Goal: Check status: Check status

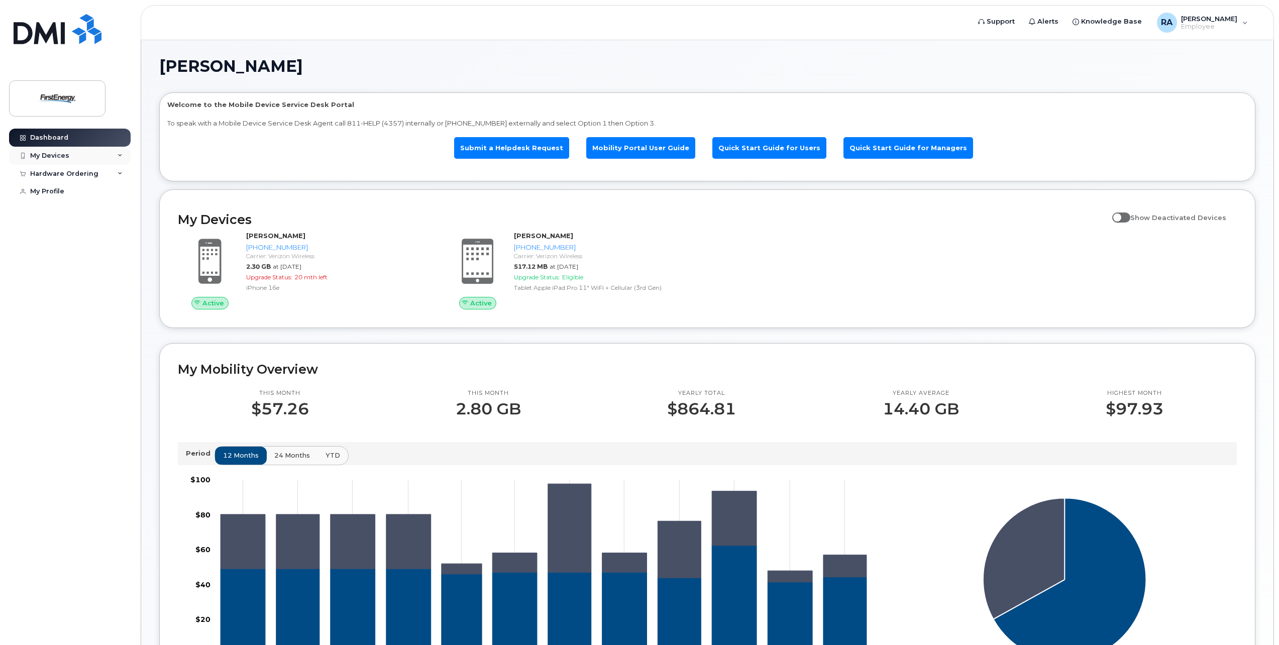
click at [32, 150] on div "My Devices" at bounding box center [70, 156] width 122 height 18
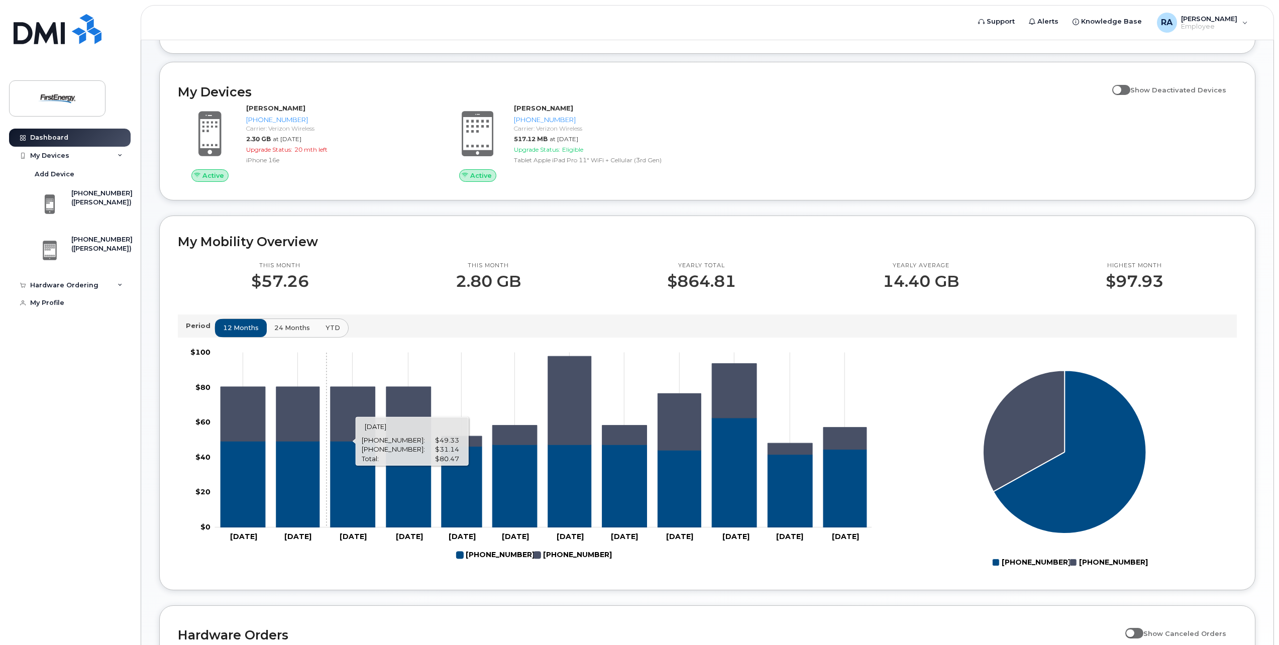
scroll to position [100, 0]
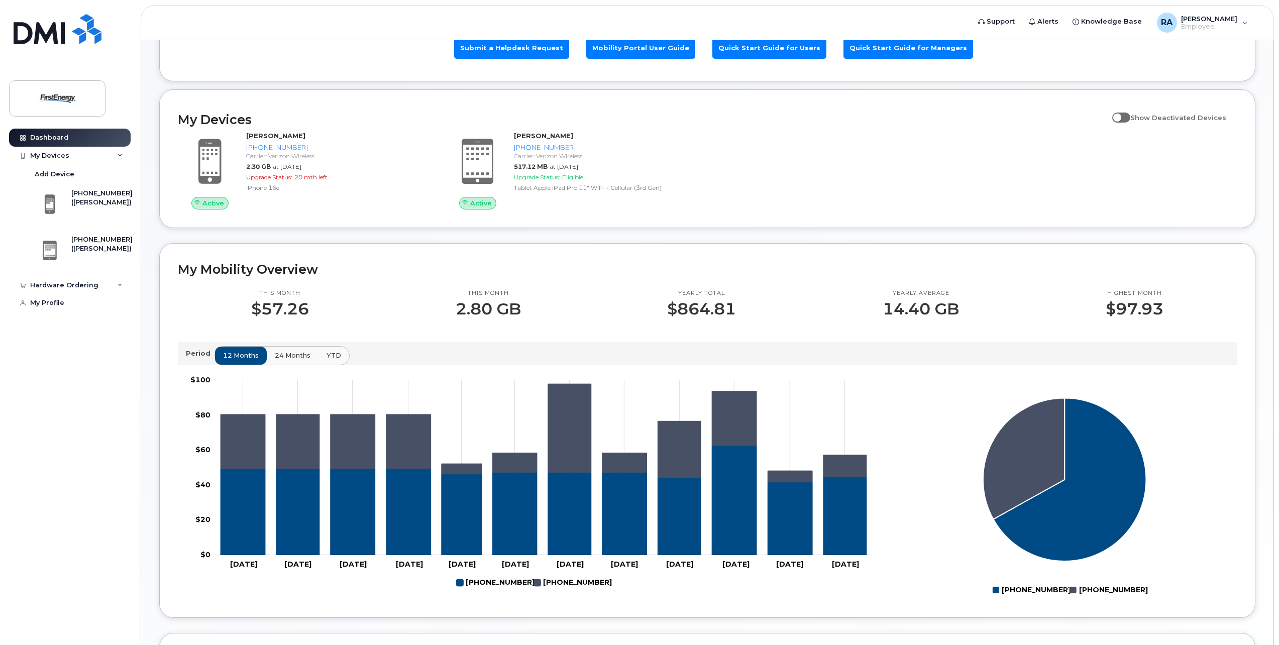
click at [294, 356] on span "24 months" at bounding box center [293, 356] width 36 height 10
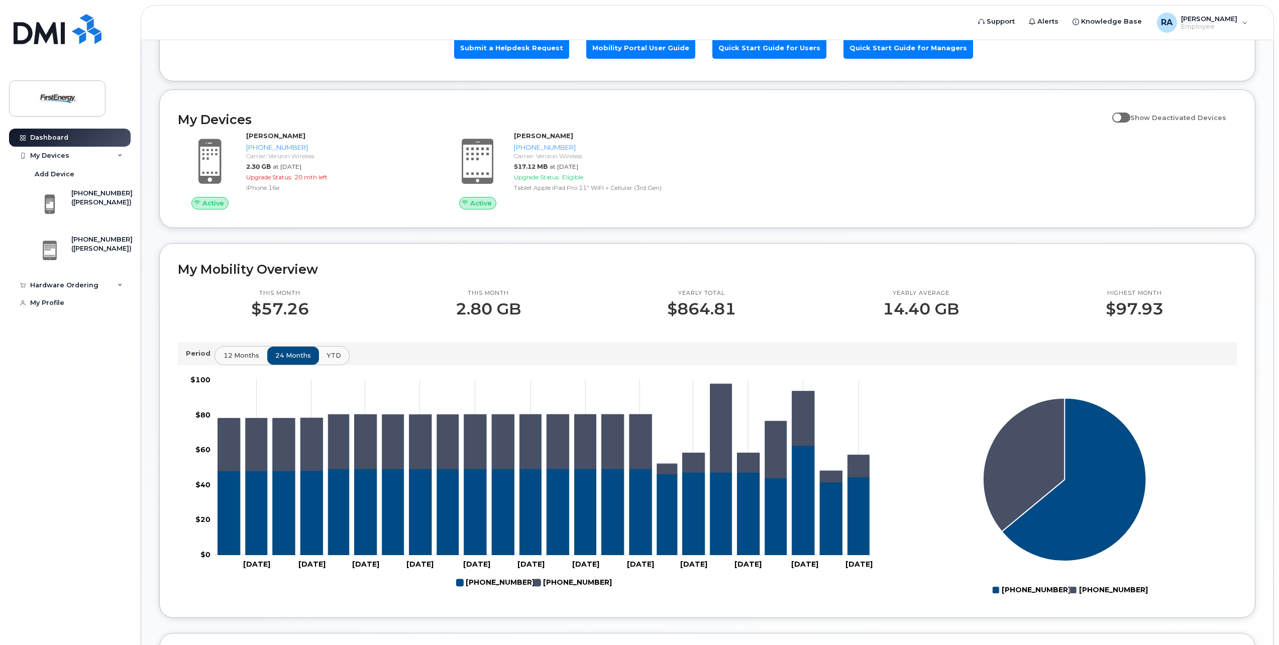
click at [233, 354] on span "12 months" at bounding box center [242, 356] width 36 height 10
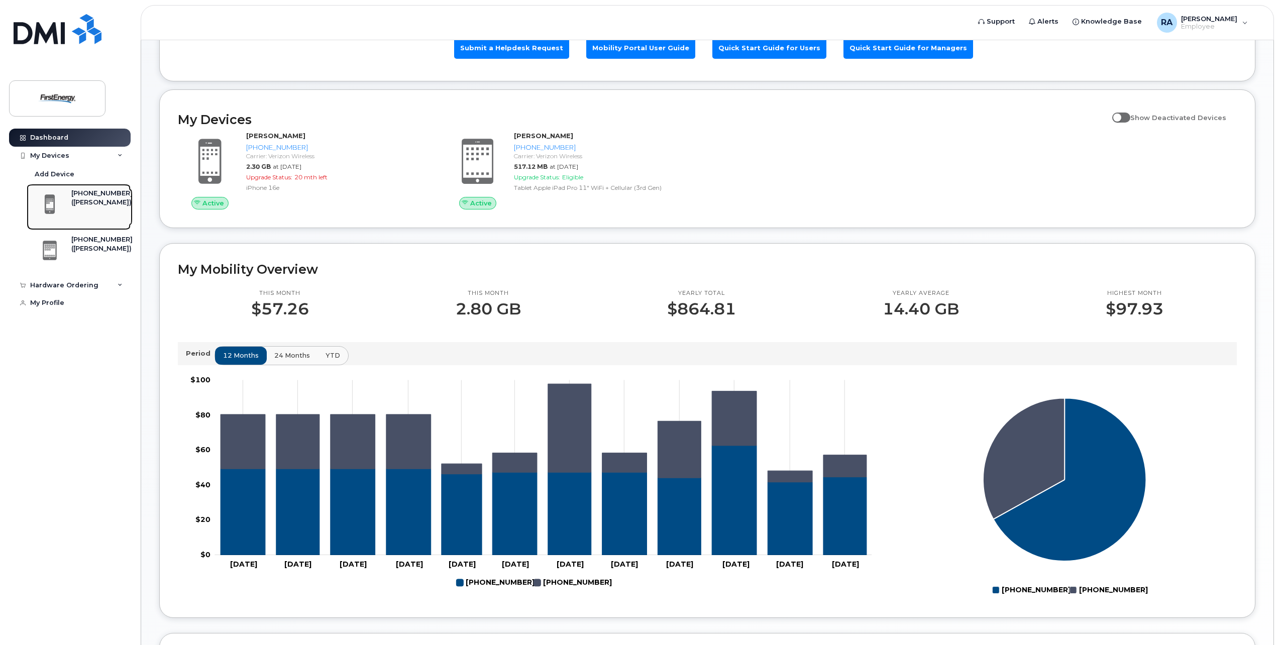
click at [69, 223] on div "[PHONE_NUMBER] ([PERSON_NAME])" at bounding box center [82, 207] width 101 height 36
click at [88, 196] on div "[PHONE_NUMBER]" at bounding box center [101, 193] width 61 height 9
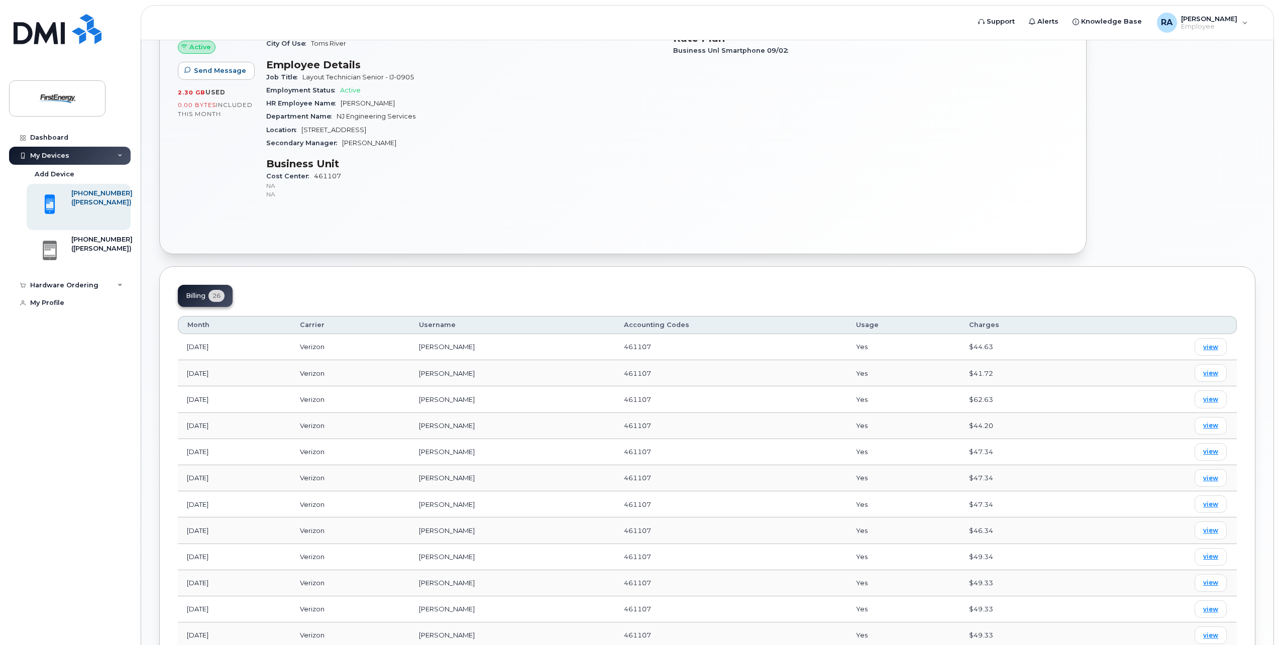
scroll to position [201, 0]
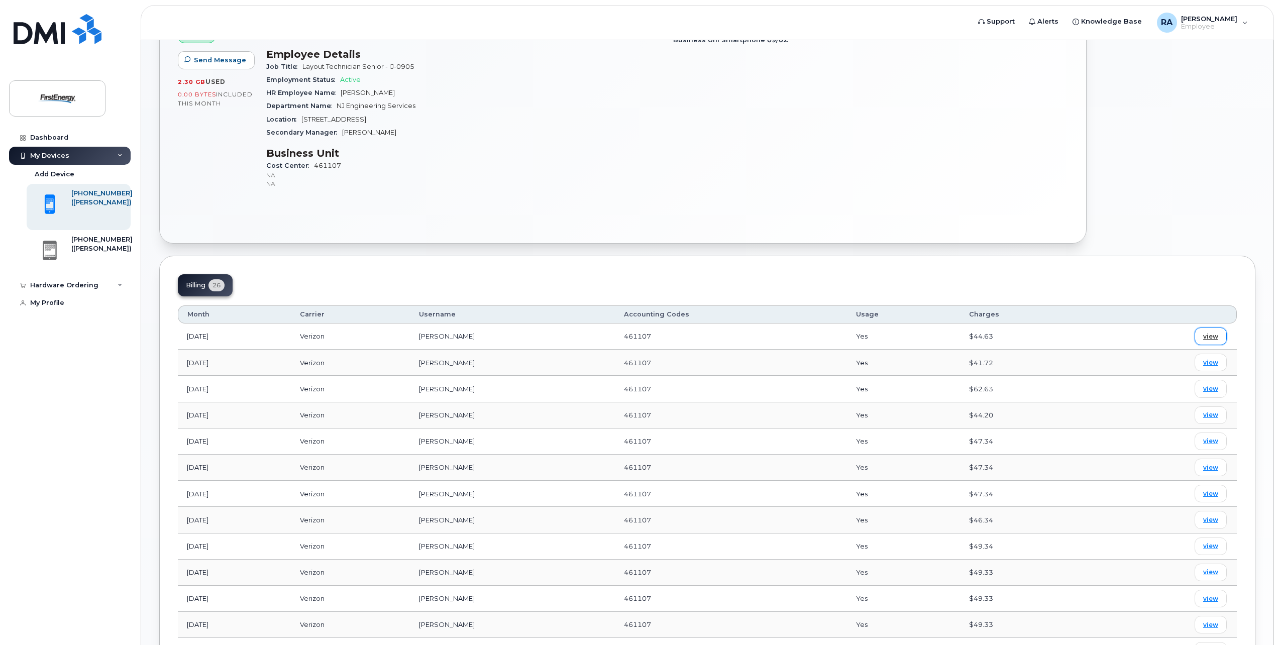
click at [1208, 336] on span "view" at bounding box center [1211, 336] width 15 height 9
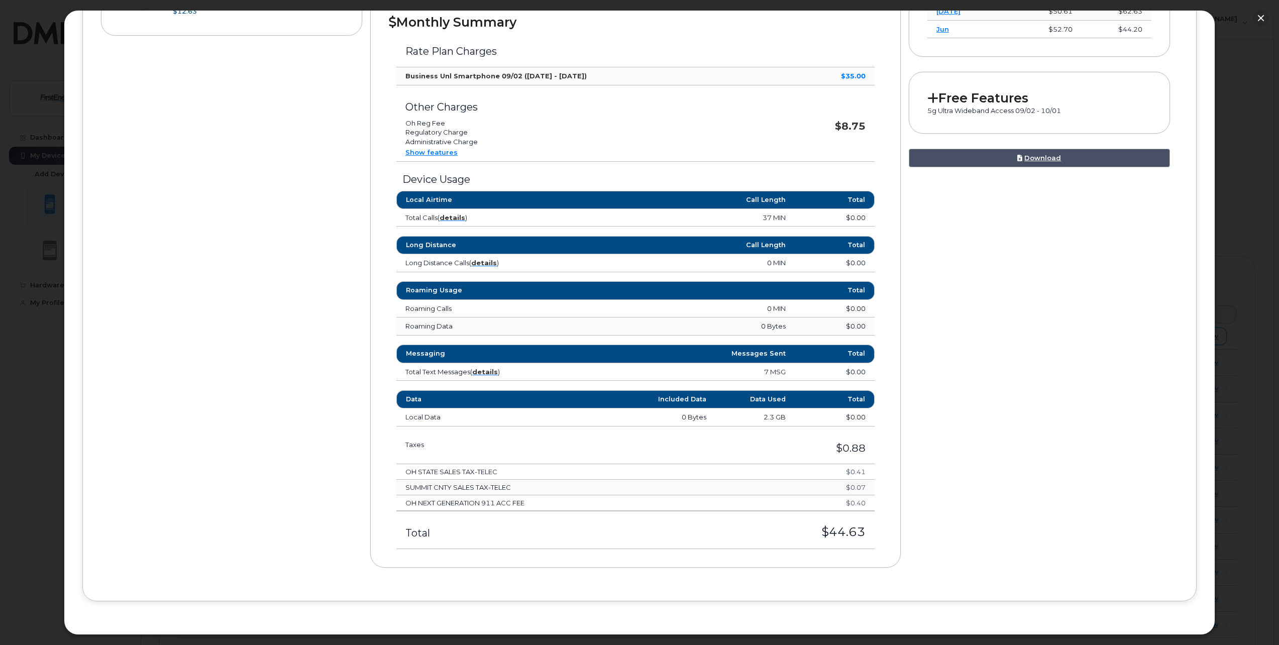
scroll to position [341, 0]
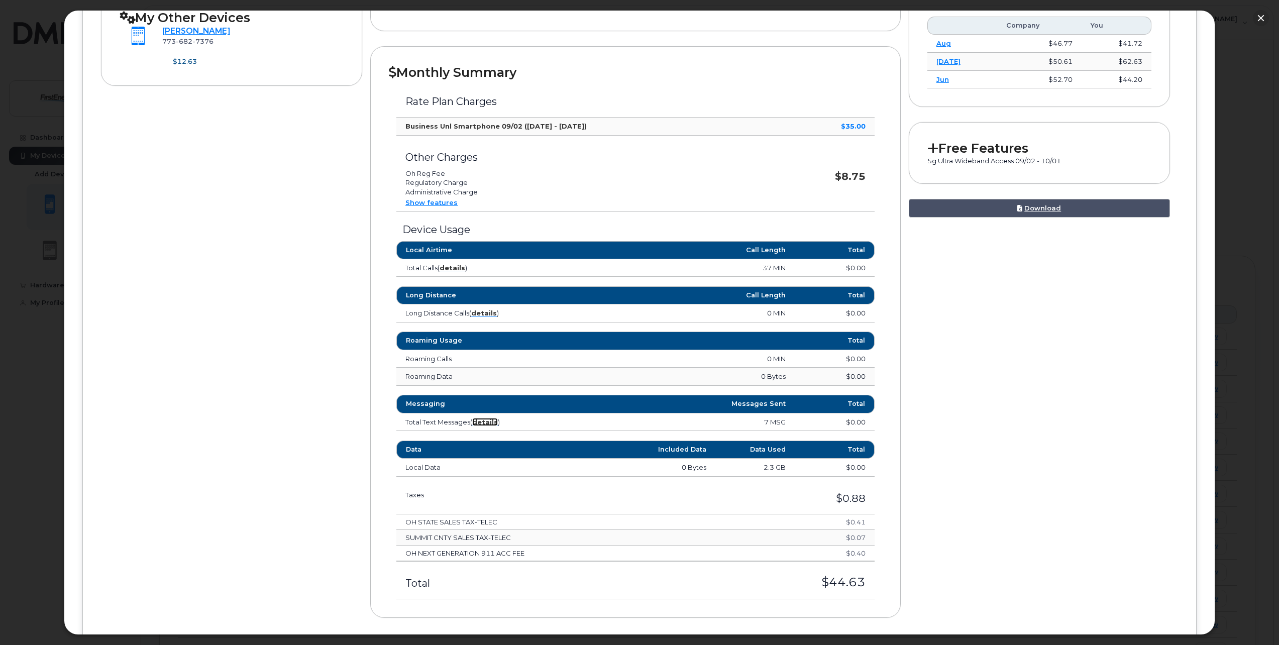
click at [479, 422] on strong "details" at bounding box center [485, 422] width 26 height 8
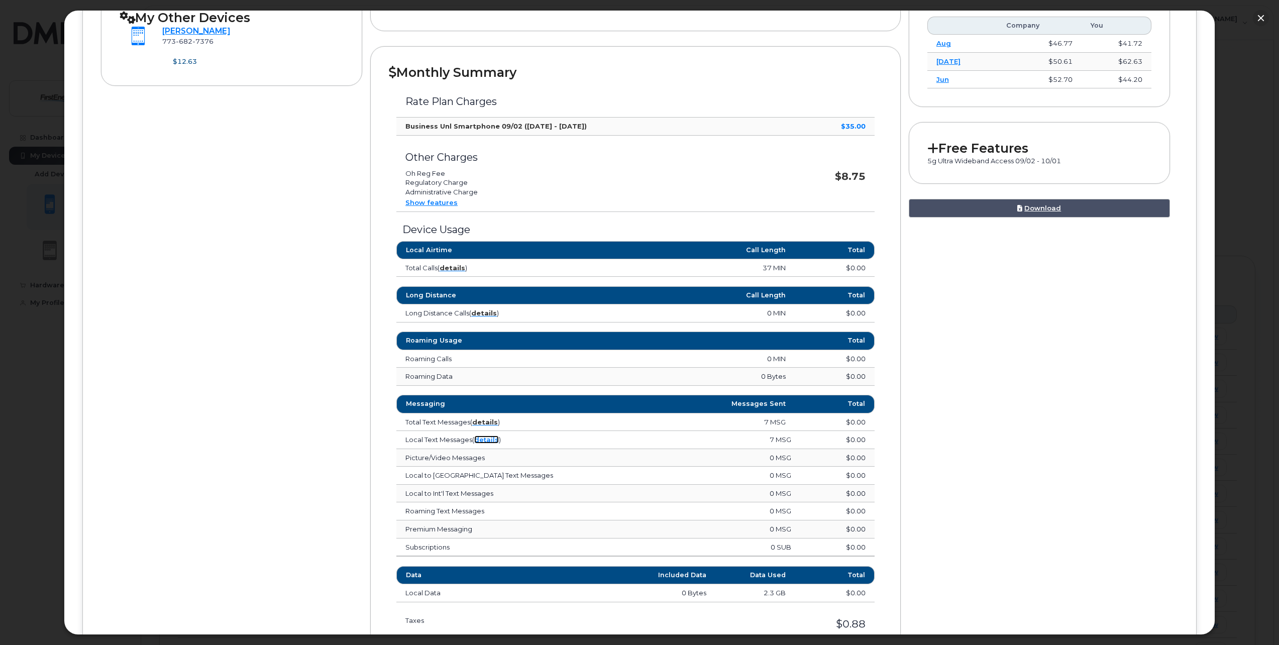
click at [480, 439] on link "details" at bounding box center [486, 440] width 25 height 8
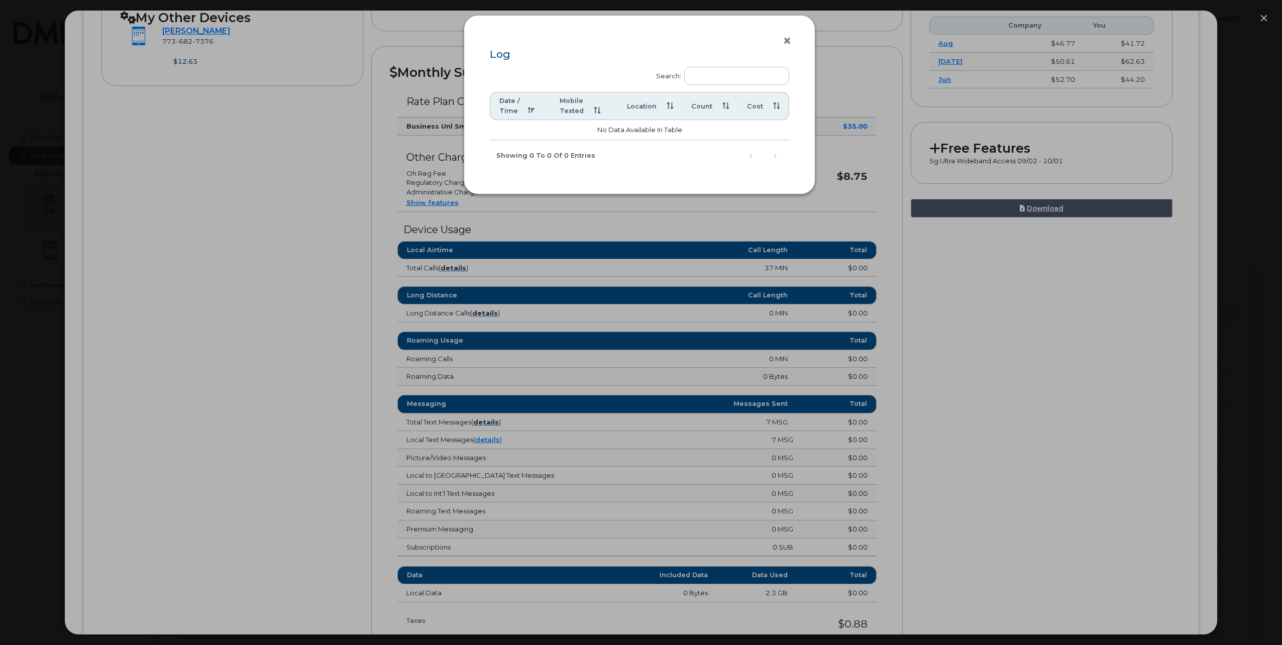
click at [788, 43] on button "×" at bounding box center [790, 41] width 14 height 15
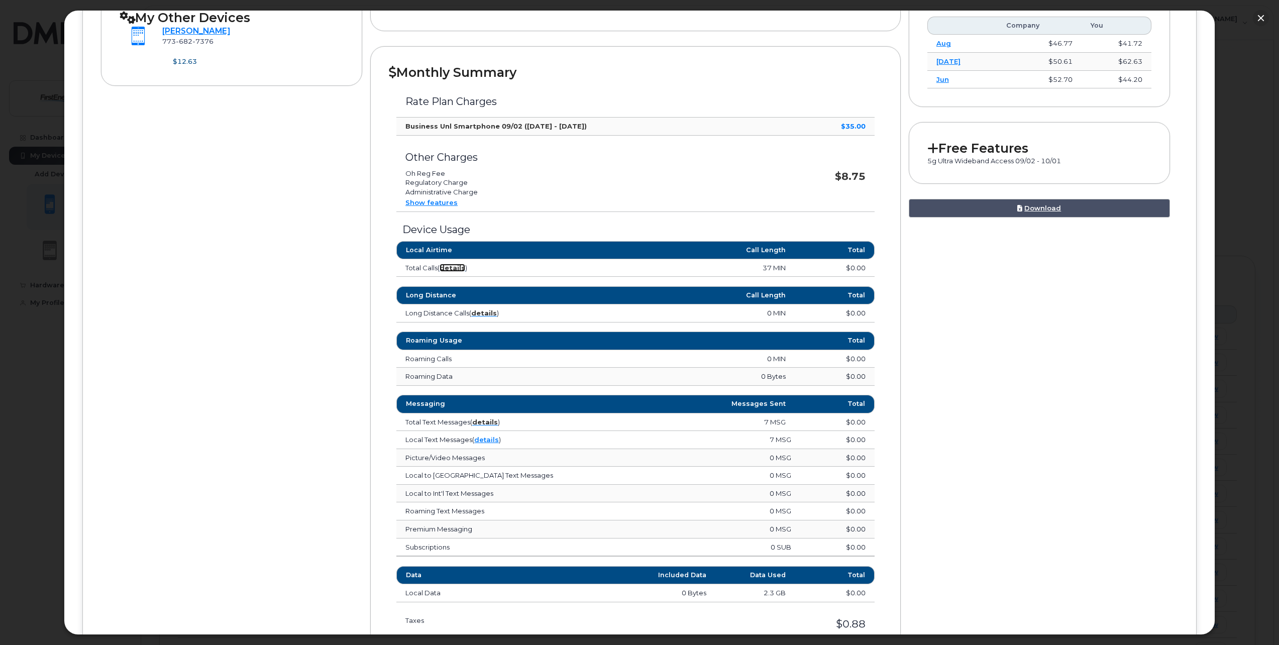
click at [460, 266] on strong "details" at bounding box center [453, 268] width 26 height 8
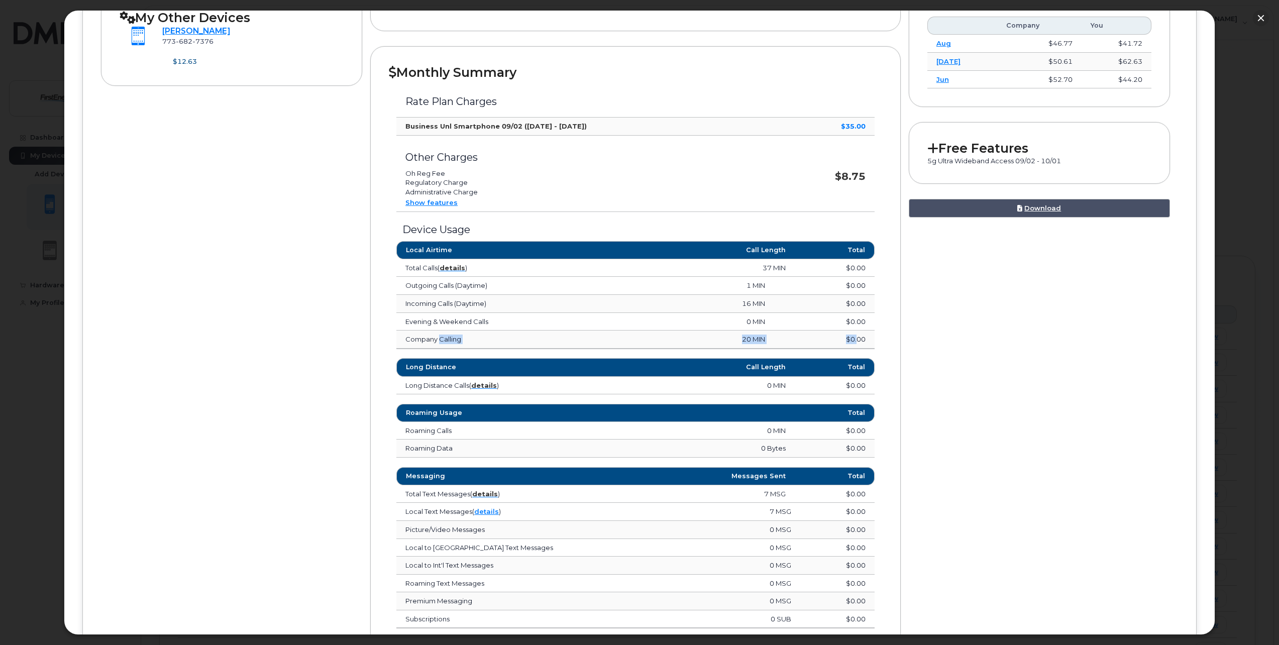
drag, startPoint x: 446, startPoint y: 342, endPoint x: 855, endPoint y: 342, distance: 408.5
click at [855, 342] on tr "Company Calling 20 MIN $0.00" at bounding box center [635, 340] width 478 height 18
drag, startPoint x: 855, startPoint y: 342, endPoint x: 808, endPoint y: 339, distance: 47.3
click at [808, 339] on td "$0.00" at bounding box center [824, 340] width 100 height 18
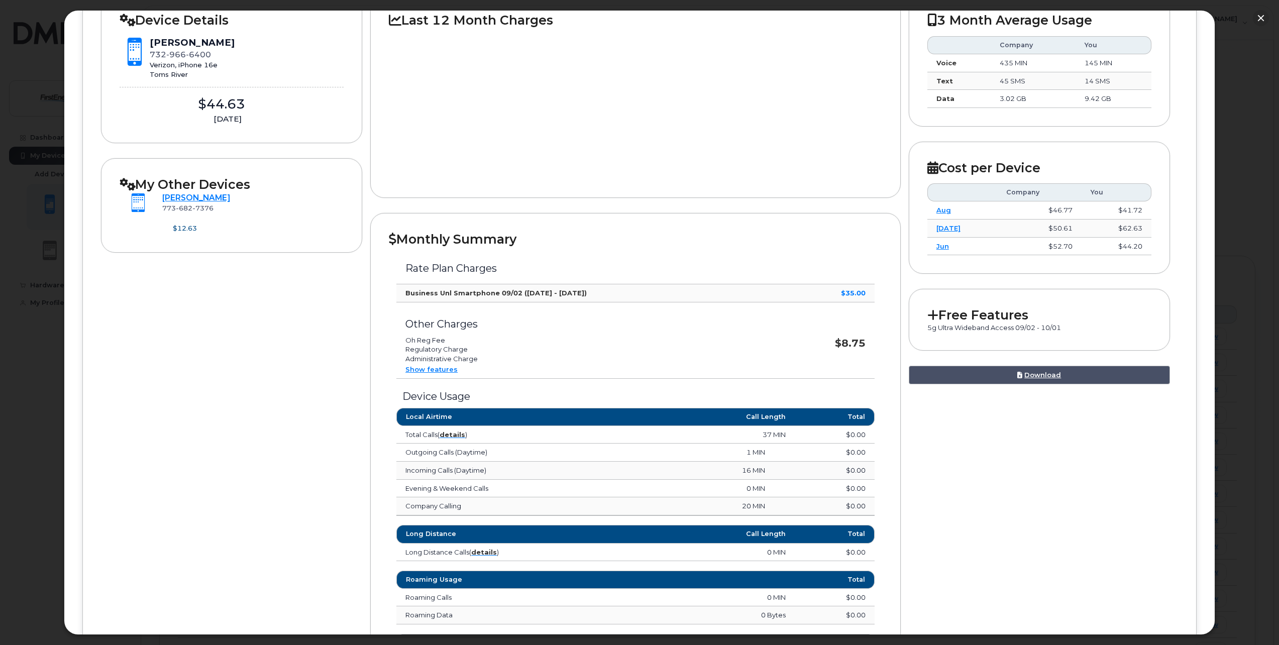
scroll to position [140, 0]
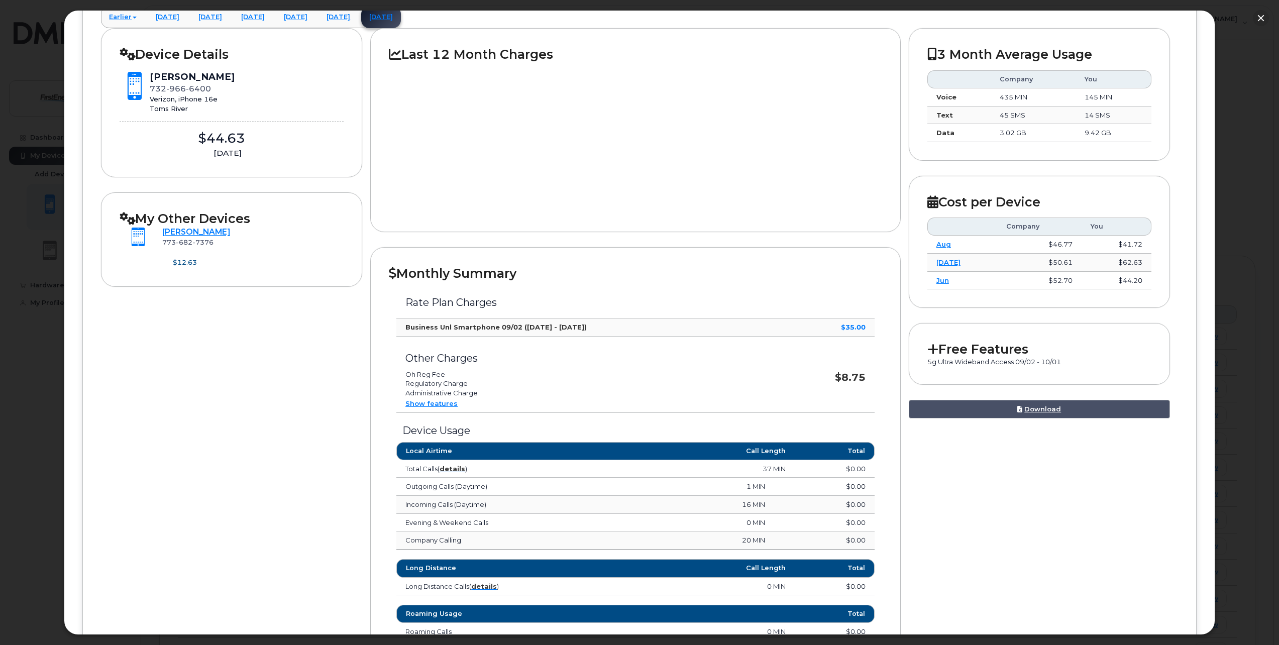
click at [432, 403] on link "Show features" at bounding box center [432, 403] width 52 height 8
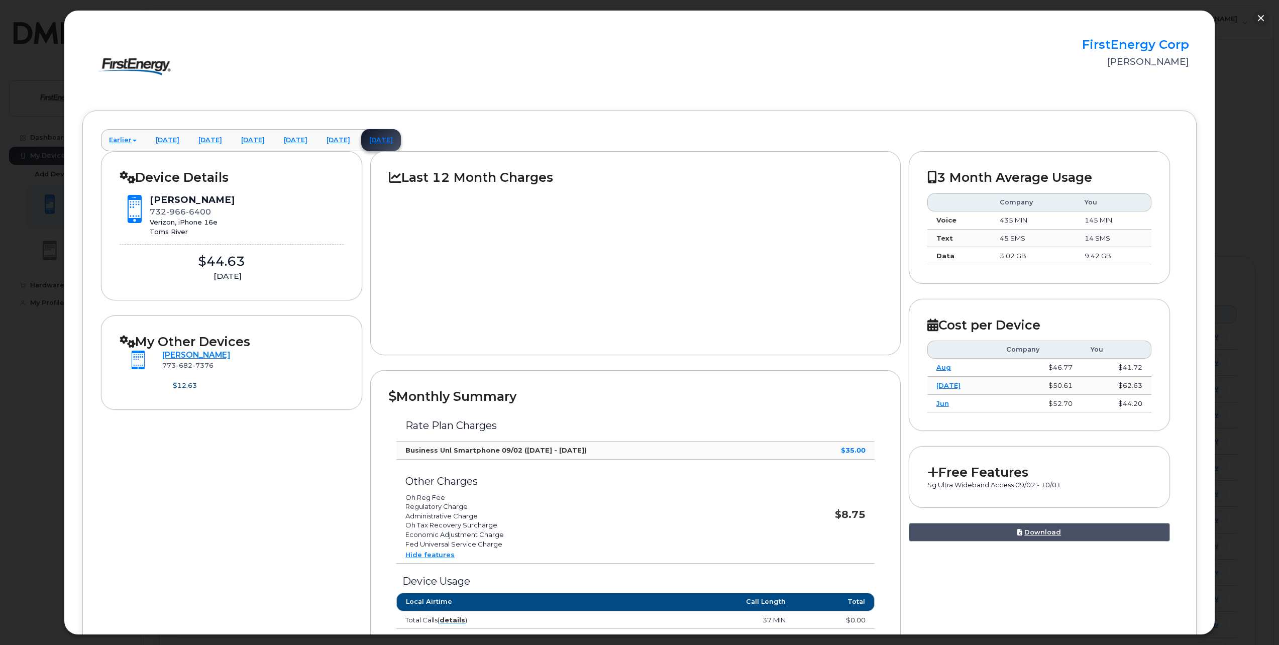
scroll to position [0, 0]
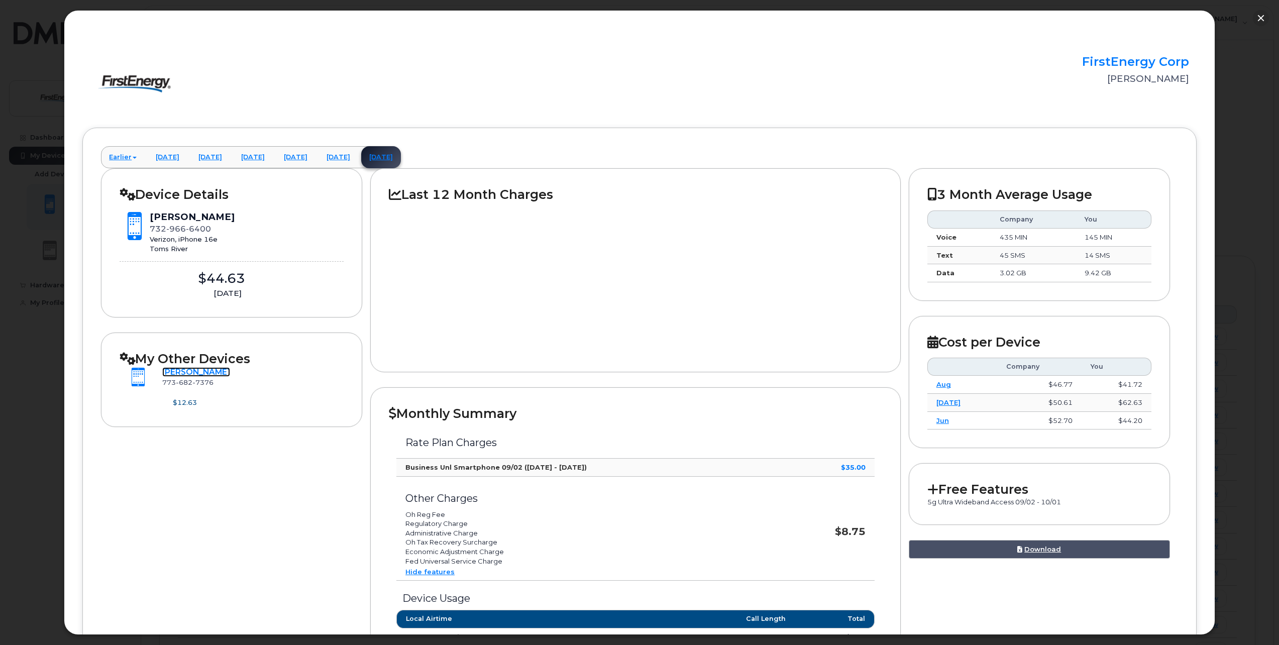
click at [218, 367] on link "[PERSON_NAME]" at bounding box center [196, 372] width 68 height 10
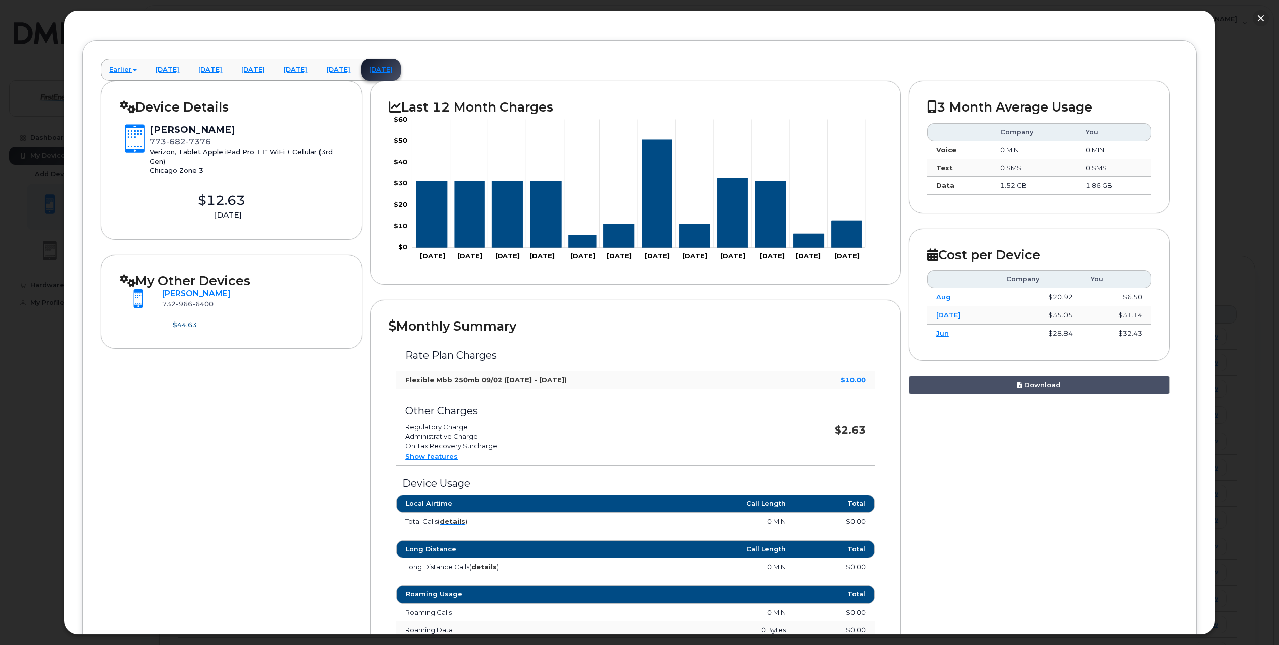
scroll to position [43, 0]
